Goal: Task Accomplishment & Management: Manage account settings

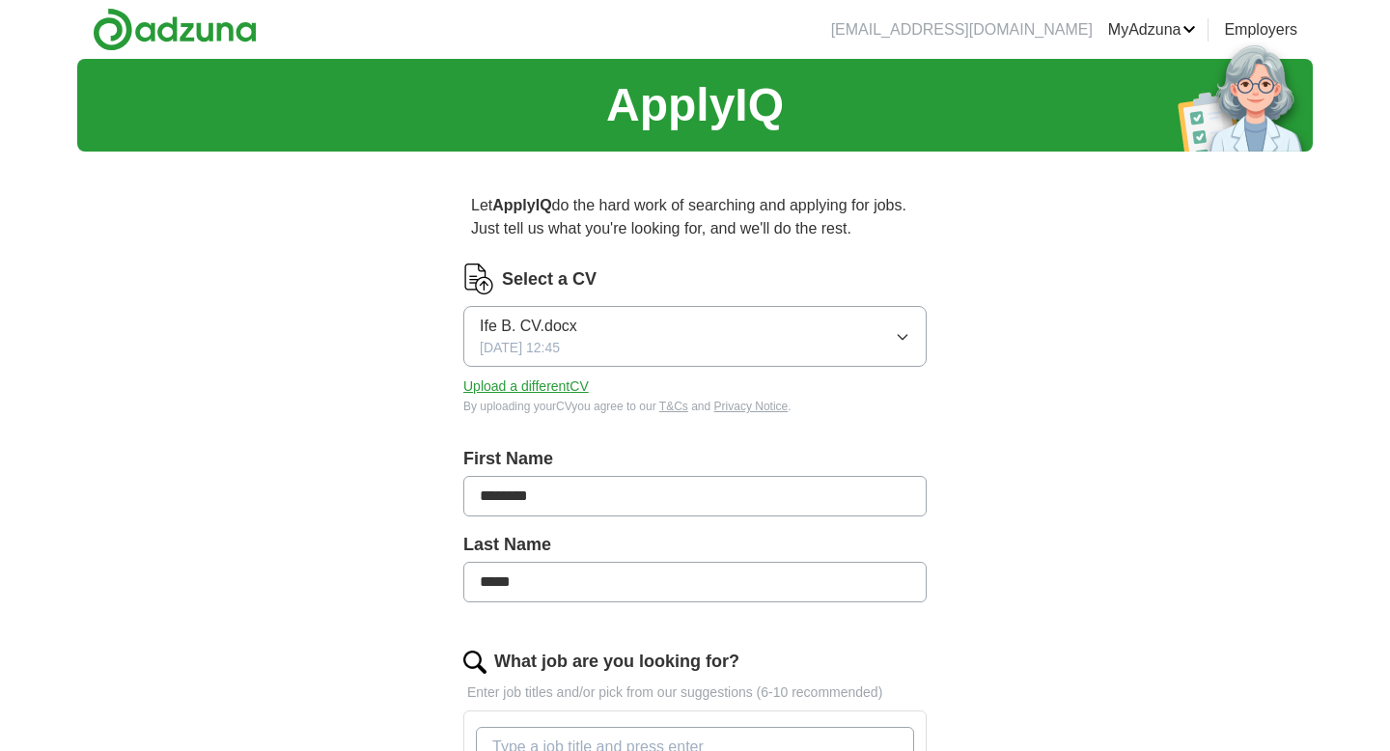
click at [899, 345] on button "Ife B. CV.docx 02/09/2025, 12:45" at bounding box center [694, 336] width 463 height 61
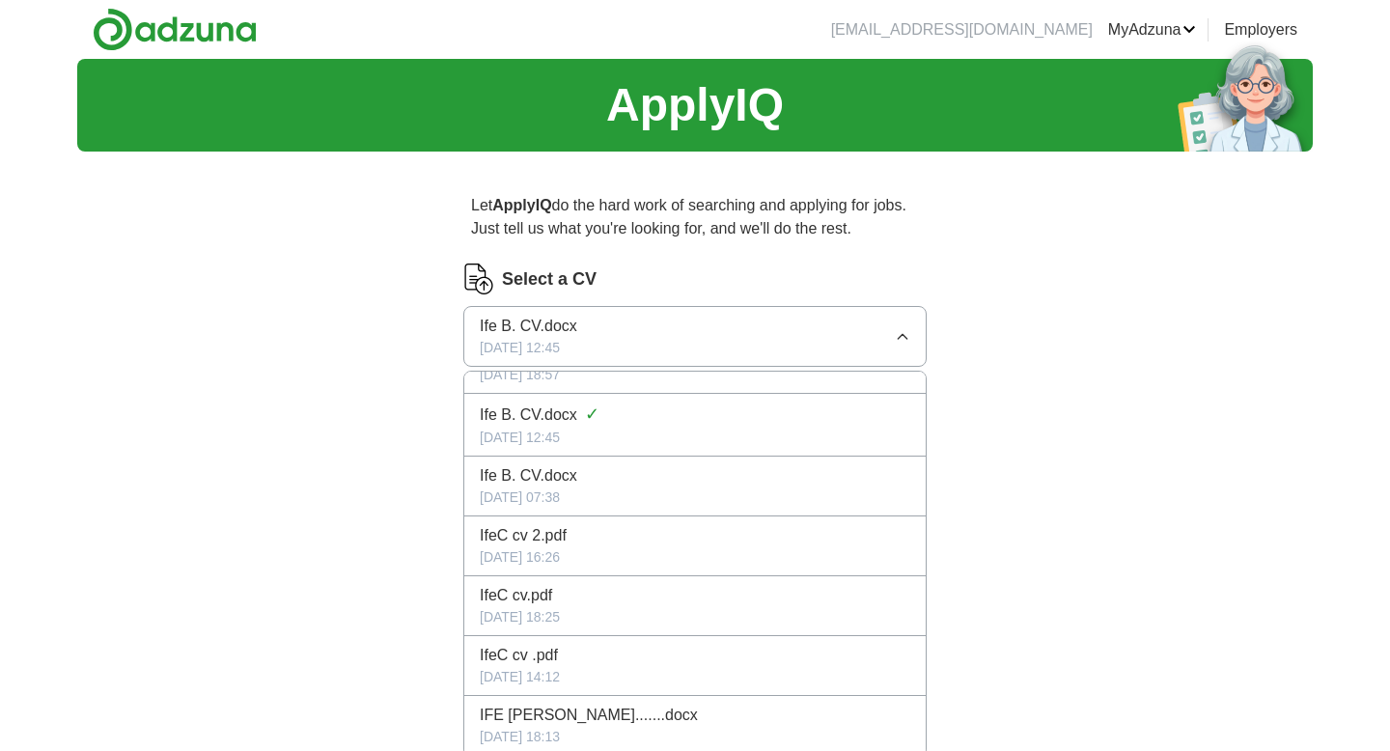
click at [503, 319] on span "Ife B. CV.docx" at bounding box center [529, 326] width 98 height 23
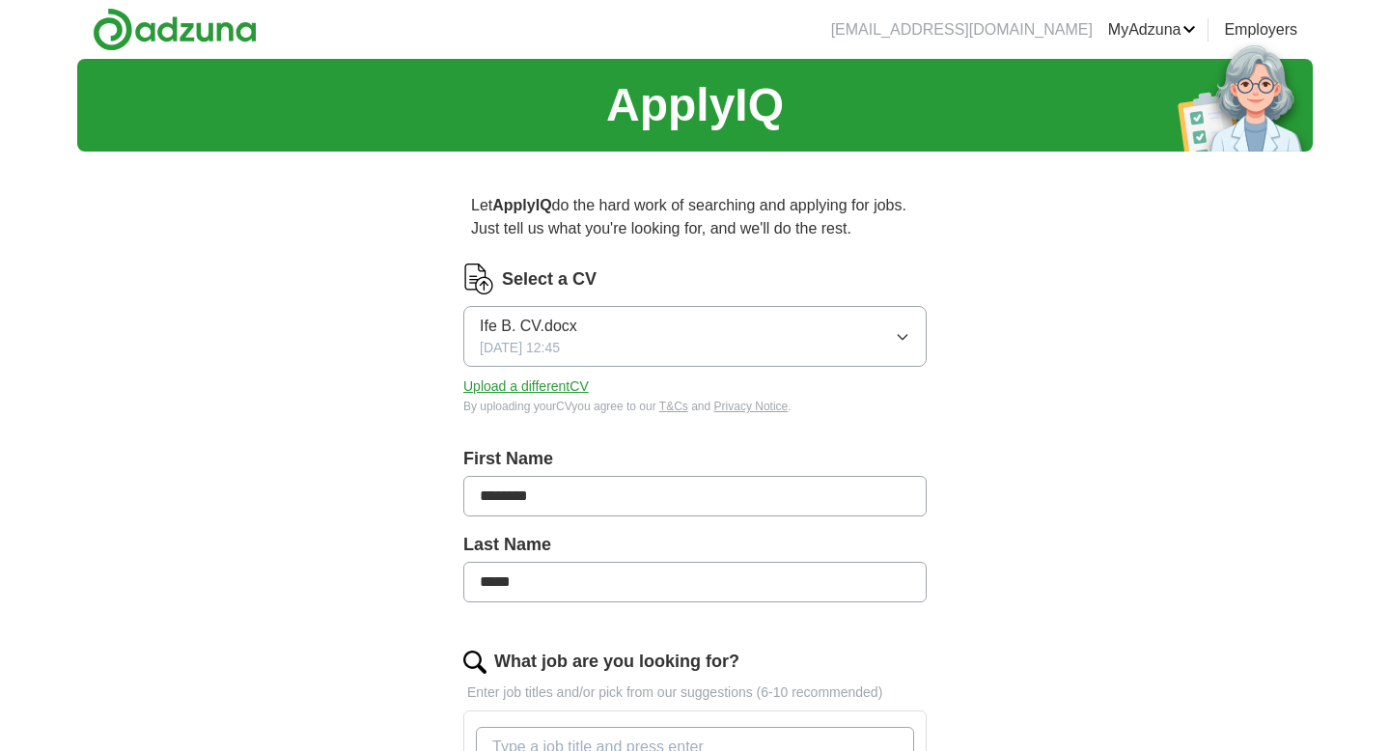
click at [510, 383] on button "Upload a different CV" at bounding box center [525, 386] width 125 height 20
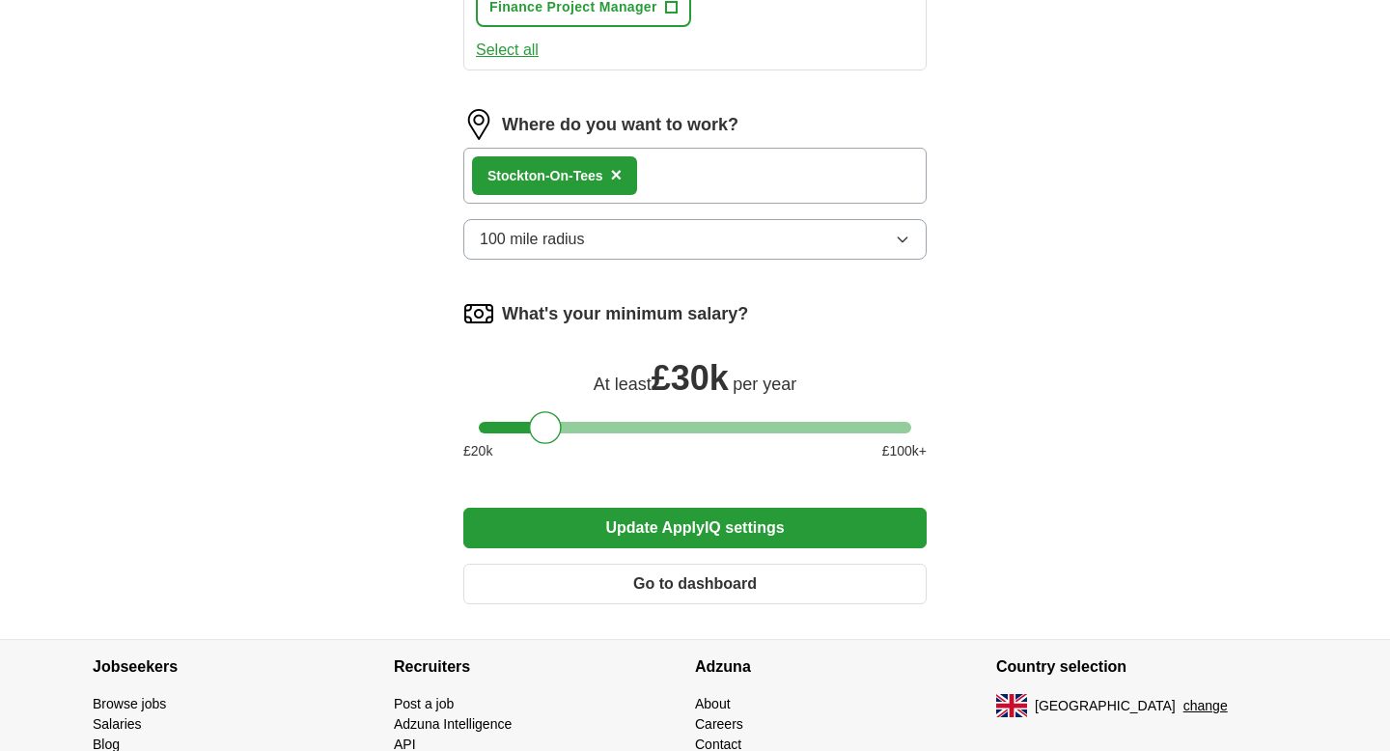
scroll to position [1406, 0]
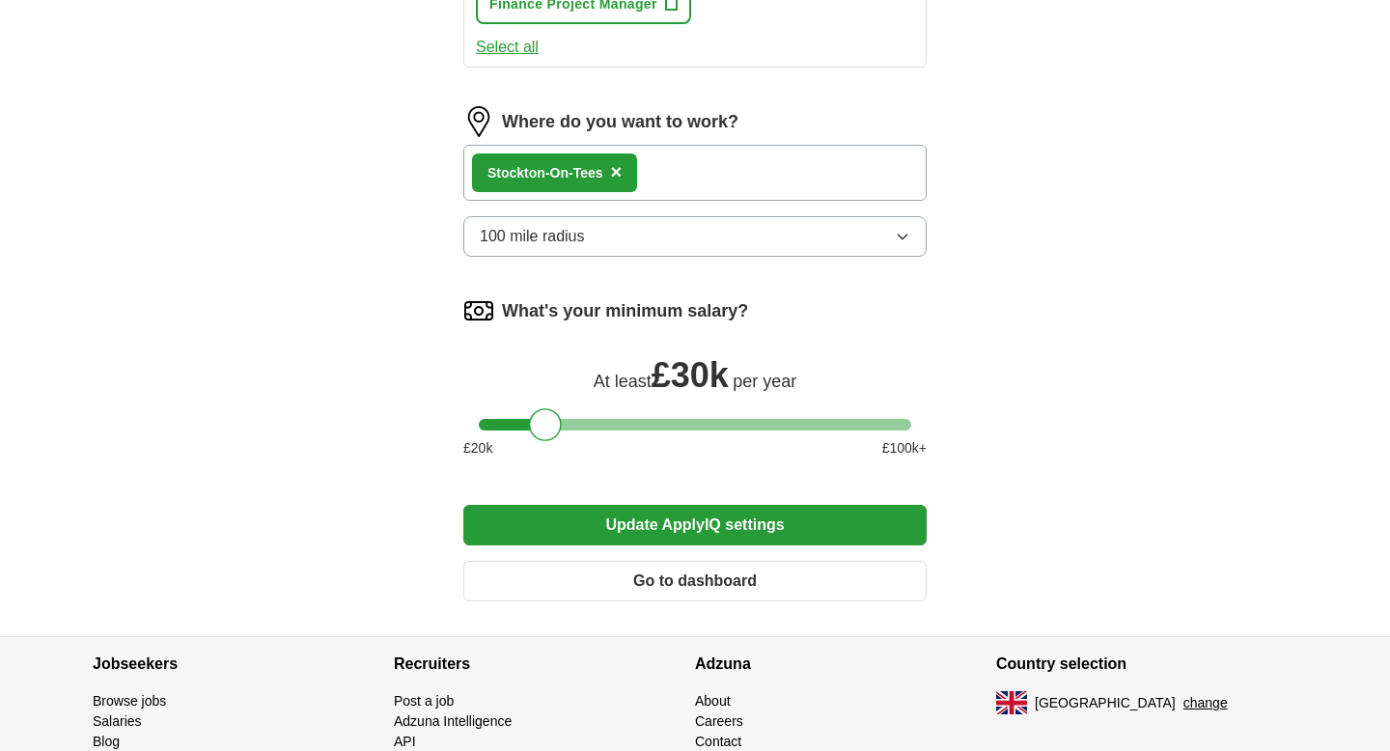
click at [687, 525] on button "Update ApplyIQ settings" at bounding box center [694, 525] width 463 height 41
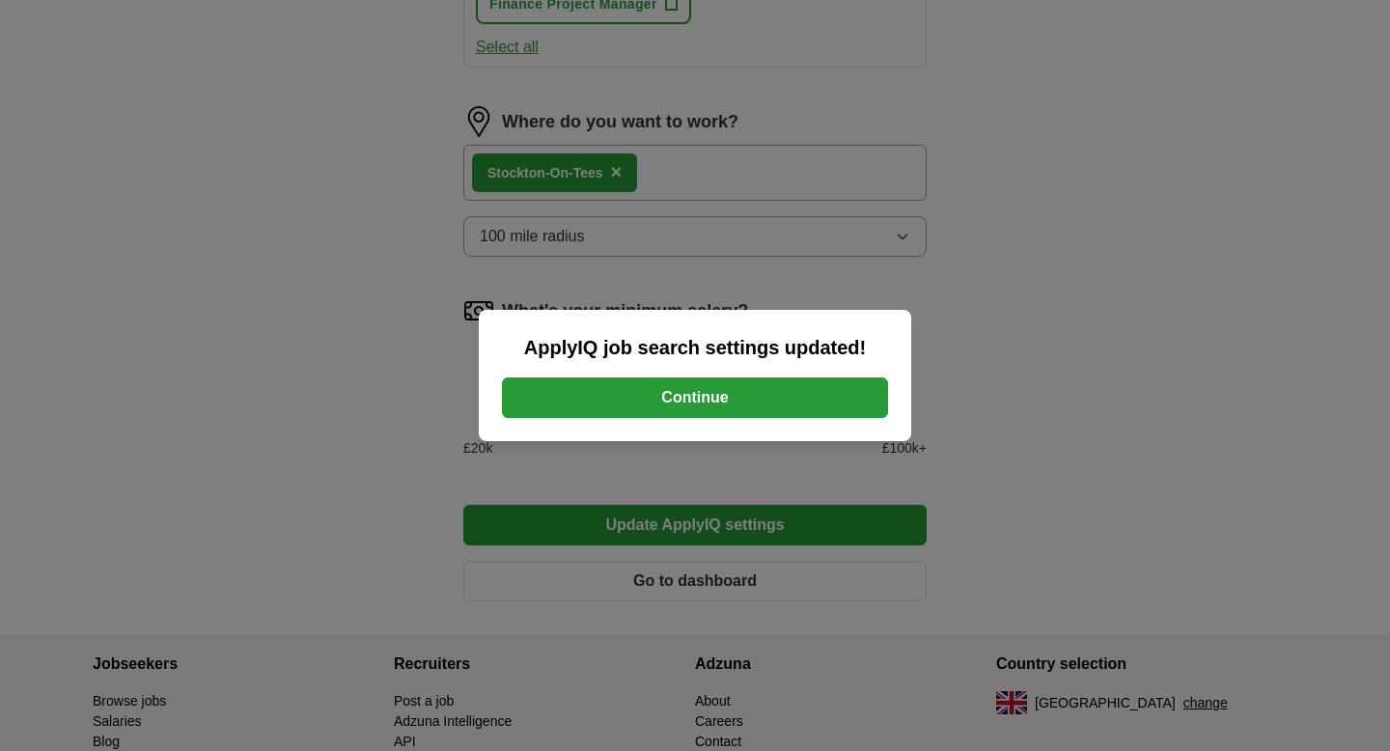
click at [711, 402] on button "Continue" at bounding box center [695, 397] width 386 height 41
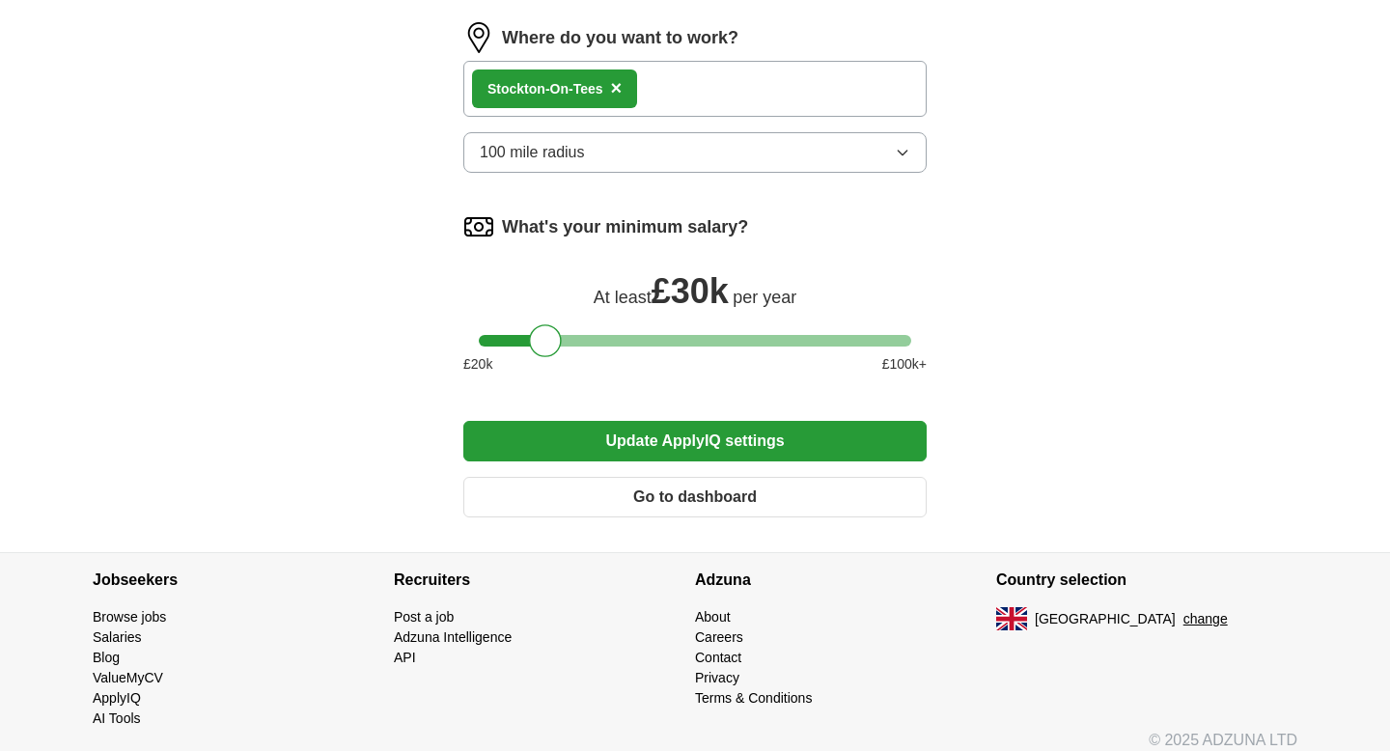
scroll to position [1553, 0]
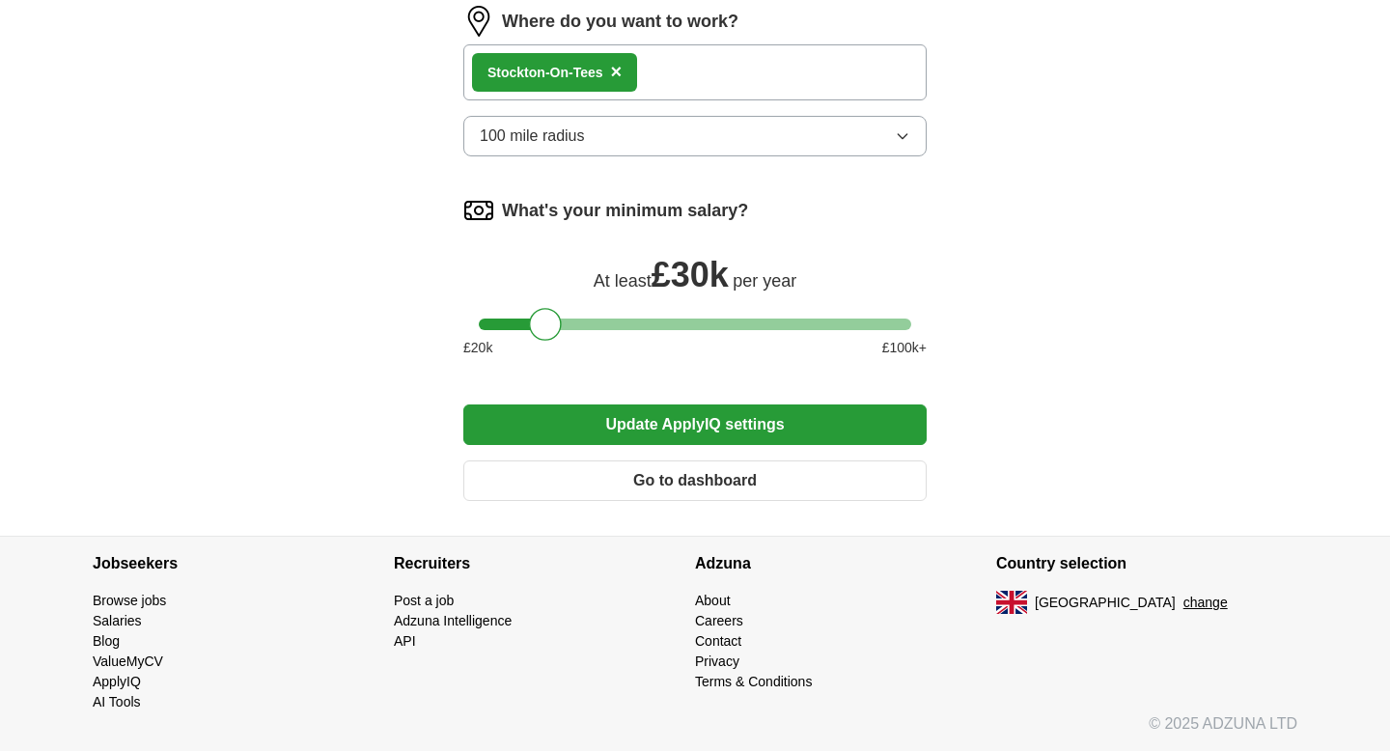
click at [749, 431] on button "Update ApplyIQ settings" at bounding box center [694, 424] width 463 height 41
